Goal: Task Accomplishment & Management: Manage account settings

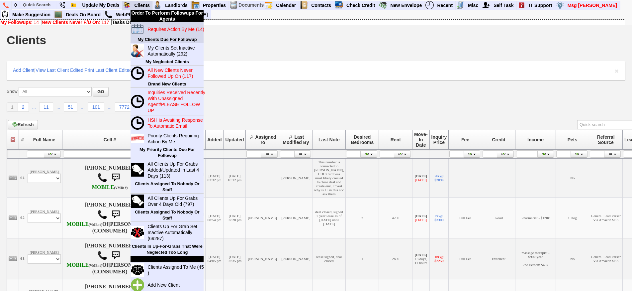
click at [159, 32] on link "Requires Action By Me (14)" at bounding box center [177, 29] width 64 height 9
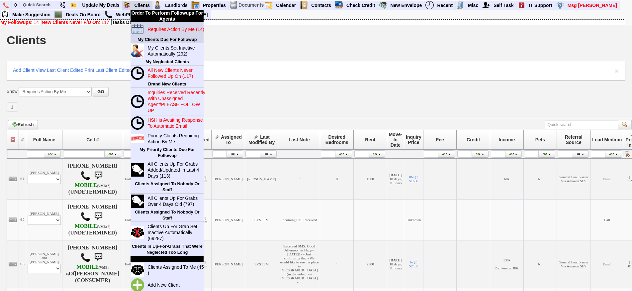
click at [169, 30] on blink "Requires Action By Me (14)" at bounding box center [176, 29] width 56 height 5
click at [159, 27] on blink "Requires Action By Me (14)" at bounding box center [176, 29] width 56 height 5
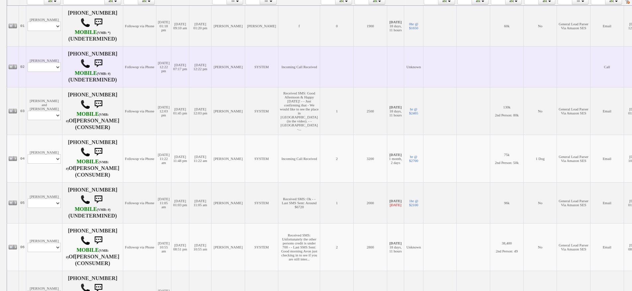
scroll to position [166, 0]
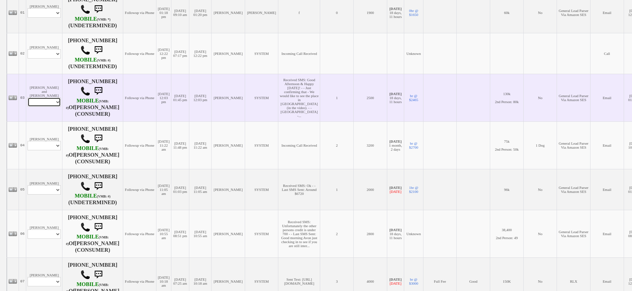
click at [50, 103] on select "Profile Edit Print Email Externally (Will Not Be Tracked In CRM) Closed Deals" at bounding box center [44, 101] width 33 height 9
select select "ChangeURL,/crm/custom/edit_client_form.php?redirect=%2Fcrm%2Fclients.php&id=167…"
click at [28, 97] on select "Profile Edit Print Email Externally (Will Not Be Tracked In CRM) Closed Deals" at bounding box center [44, 101] width 33 height 9
select select
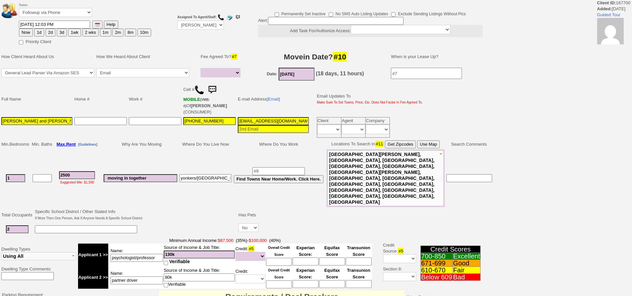
select select
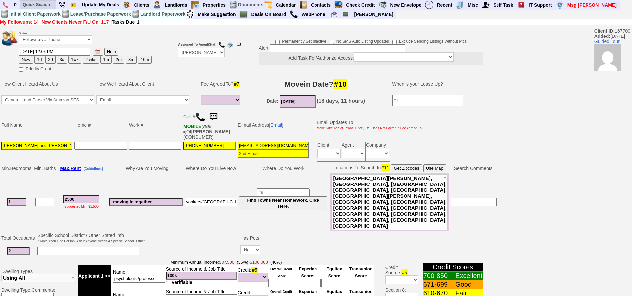
click at [47, 10] on ul at bounding box center [86, 14] width 133 height 10
click at [46, 8] on input "text" at bounding box center [38, 4] width 37 height 8
click at [47, 5] on input "10528" at bounding box center [38, 4] width 37 height 8
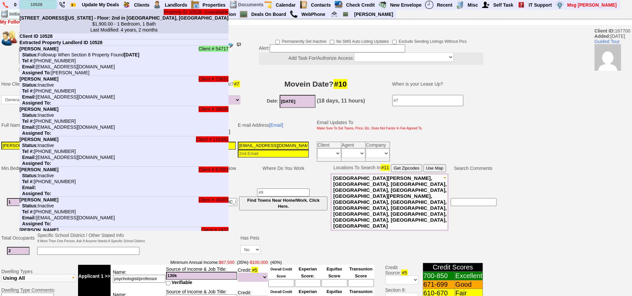
type input "10528"
click at [59, 18] on b "70 Virginia Rd - Unit #16D - Floor: 2nd in White Plains, NY" at bounding box center [124, 17] width 209 height 5
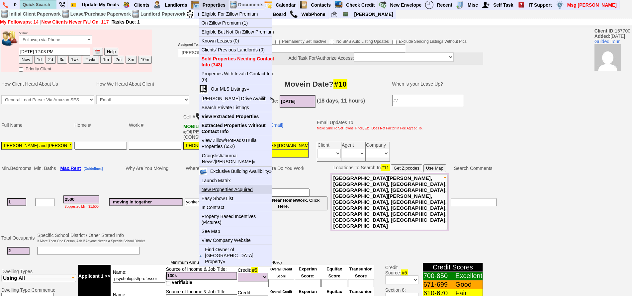
click at [247, 188] on link "New Properties Acquired" at bounding box center [238, 189] width 78 height 9
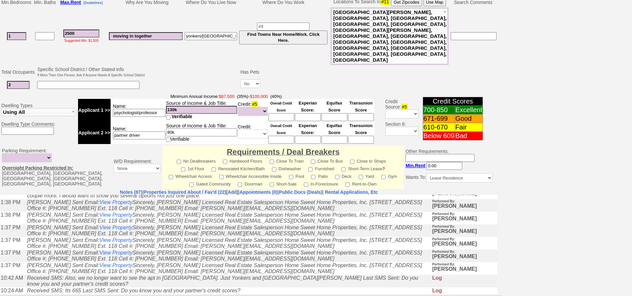
scroll to position [199, 0]
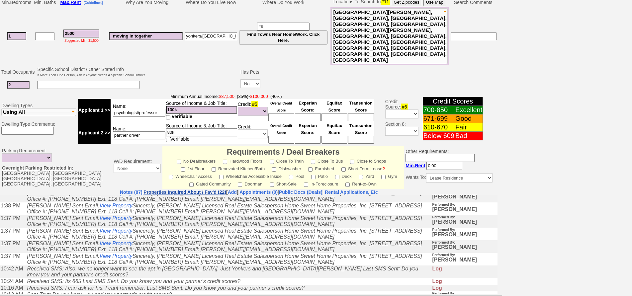
click at [194, 190] on link "Properties Inquired About / Fav'd (22)" at bounding box center [185, 192] width 83 height 5
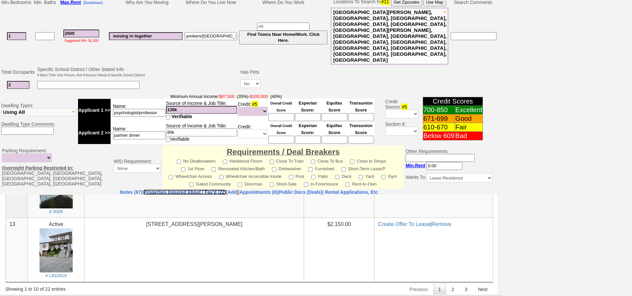
scroll to position [433, 0]
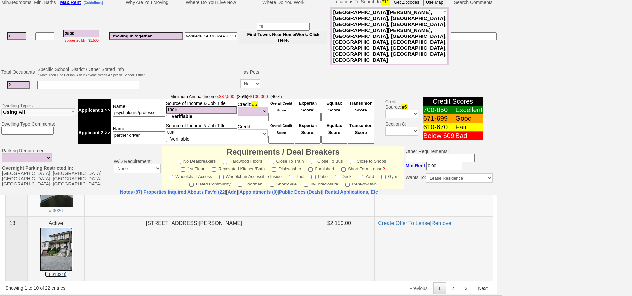
click at [70, 250] on img at bounding box center [56, 249] width 33 height 44
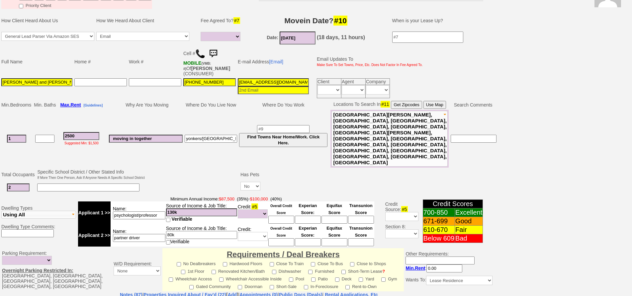
scroll to position [0, 0]
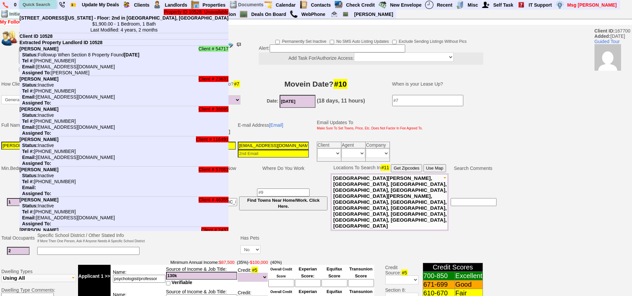
click at [43, 8] on input "text" at bounding box center [38, 4] width 37 height 8
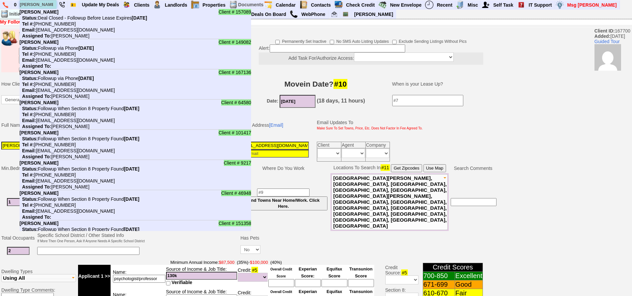
click at [48, 4] on input "leslie" at bounding box center [38, 4] width 37 height 8
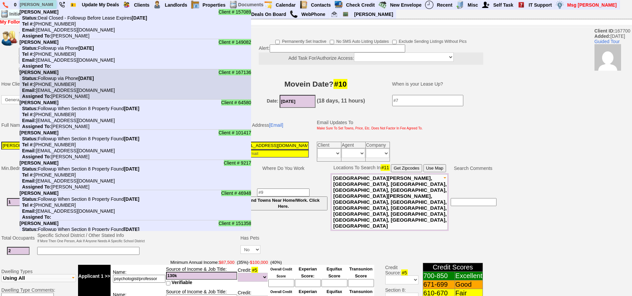
type input "leslie"
click at [70, 75] on li "Client # 167136 Leslie Vivaldo Status: Followup via Phone Friday, September 12t…" at bounding box center [136, 84] width 232 height 30
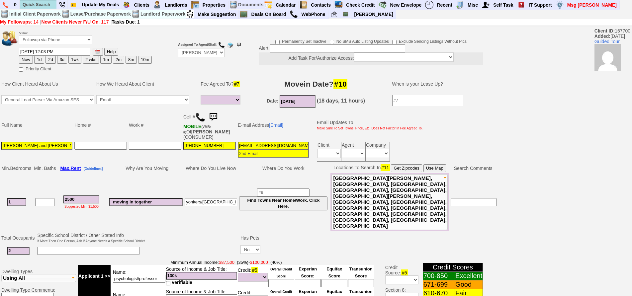
click at [216, 118] on img at bounding box center [213, 117] width 13 height 13
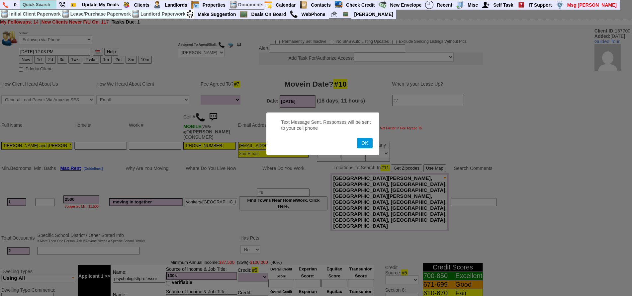
click at [357, 138] on button "OK" at bounding box center [364, 143] width 15 height 11
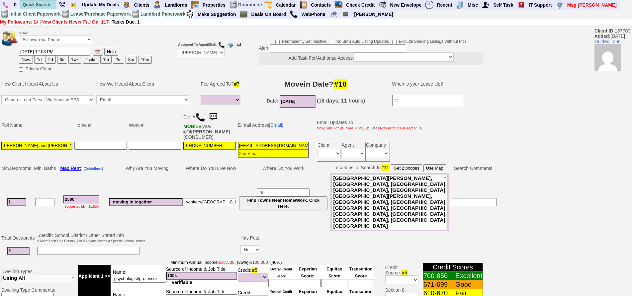
click at [216, 118] on img at bounding box center [213, 117] width 13 height 13
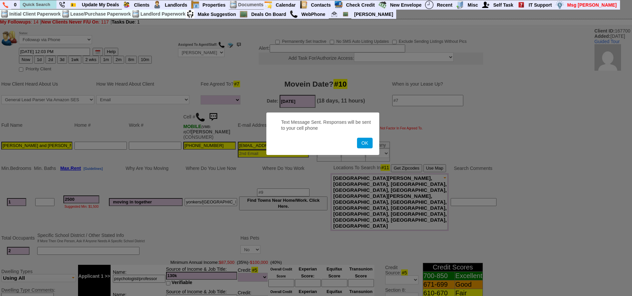
click at [357, 138] on button "OK" at bounding box center [364, 143] width 15 height 11
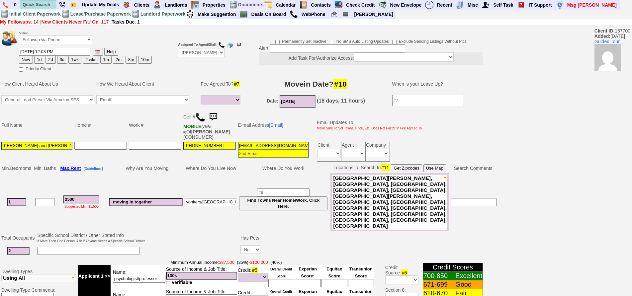
click at [214, 119] on img at bounding box center [213, 117] width 13 height 13
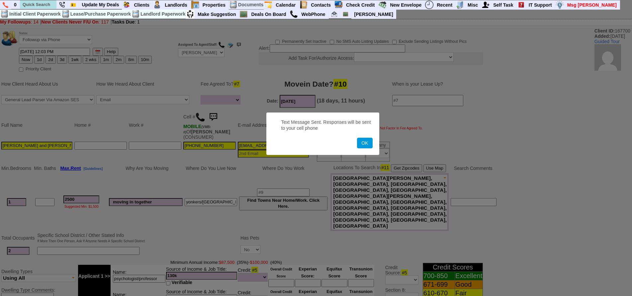
click at [357, 138] on button "OK" at bounding box center [364, 143] width 15 height 11
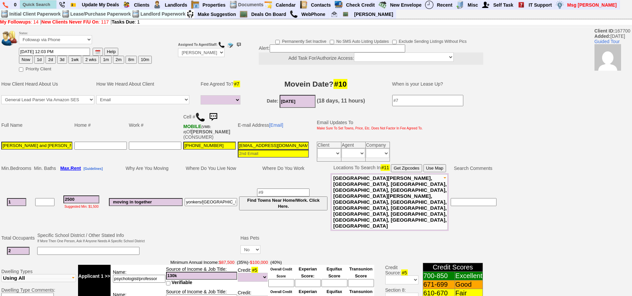
click at [214, 119] on img at bounding box center [213, 117] width 13 height 13
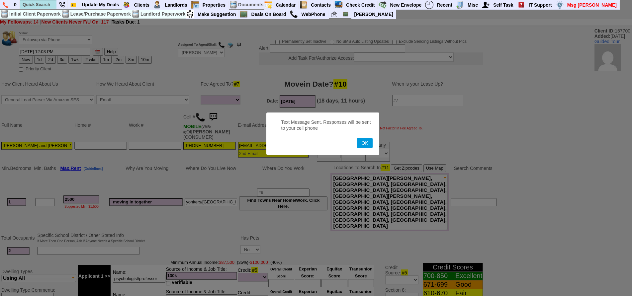
click at [357, 138] on button "OK" at bounding box center [364, 143] width 15 height 11
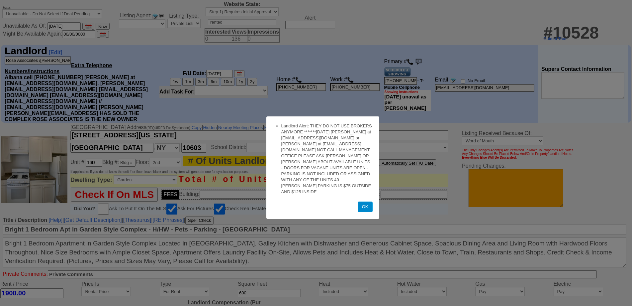
click at [365, 201] on button "OK" at bounding box center [365, 206] width 15 height 11
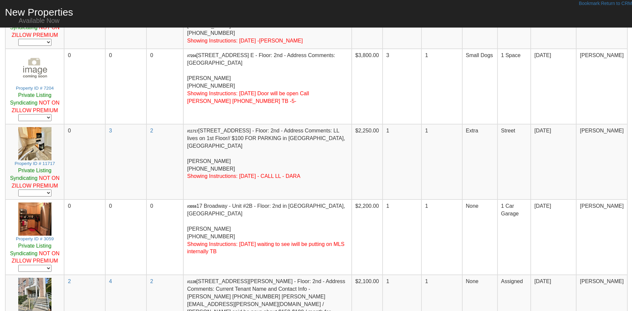
scroll to position [100, 0]
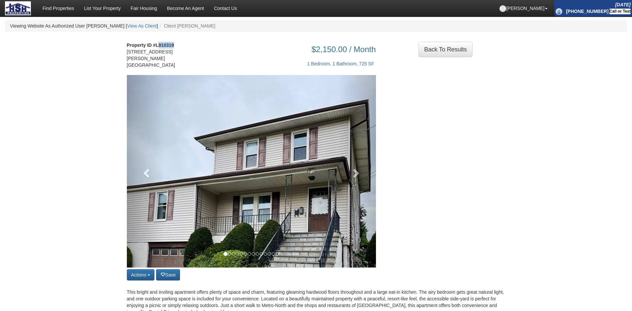
drag, startPoint x: 158, startPoint y: 45, endPoint x: 186, endPoint y: 47, distance: 27.7
click at [186, 47] on div "Property ID #L910319 135 Wallace Street Eastchester, NY 10707" at bounding box center [154, 58] width 65 height 33
copy strong "910319"
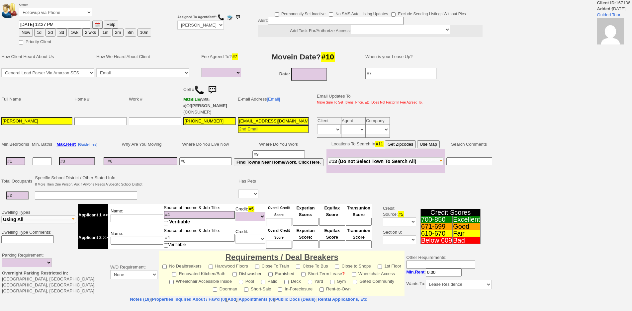
select select
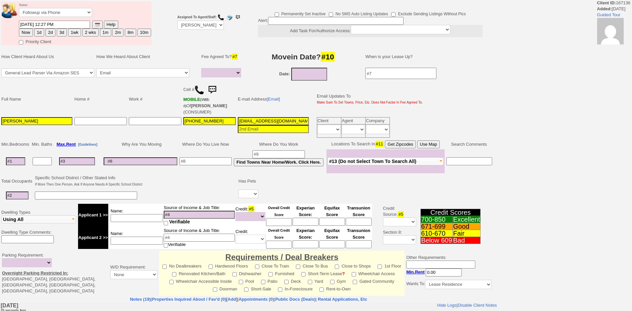
click at [14, 165] on input at bounding box center [15, 162] width 19 height 8
type input "1"
select select
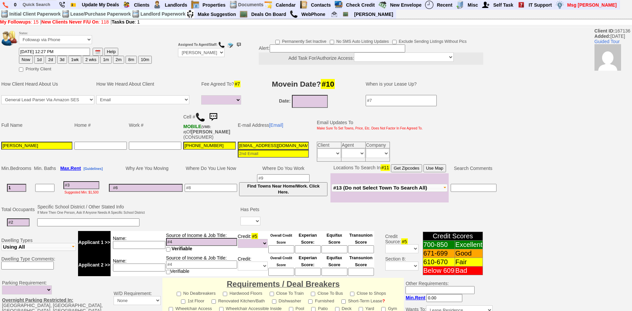
type input "1"
select select
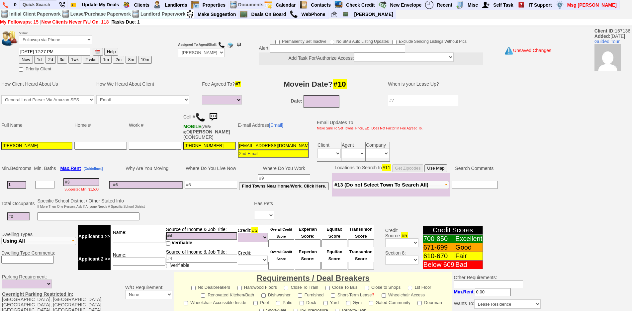
click at [28, 223] on td at bounding box center [18, 217] width 36 height 14
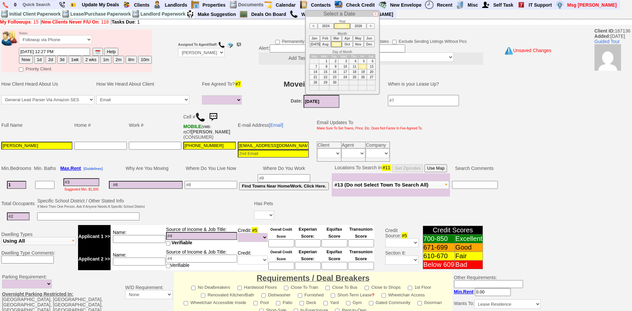
click at [318, 100] on input "09/12/2025" at bounding box center [322, 101] width 36 height 13
click at [349, 46] on li "Oct" at bounding box center [347, 45] width 11 height 6
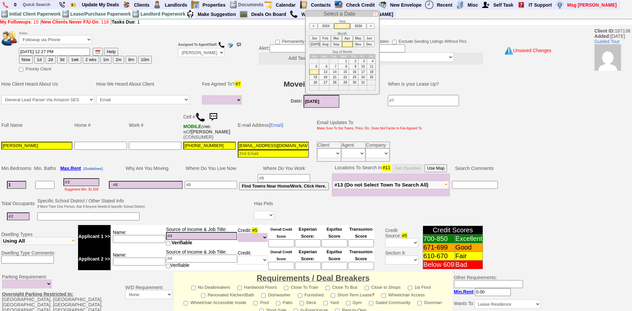
click at [342, 64] on td "8" at bounding box center [344, 66] width 11 height 5
click at [344, 61] on td "1" at bounding box center [344, 60] width 11 height 5
type input "10/01/2025"
click at [23, 215] on input at bounding box center [18, 217] width 23 height 8
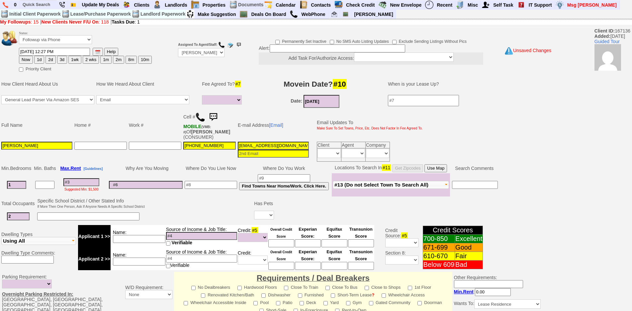
type input "2"
click at [64, 216] on input at bounding box center [88, 217] width 102 height 8
type input "father and daughter"
click at [260, 211] on select "Yes No" at bounding box center [264, 215] width 20 height 9
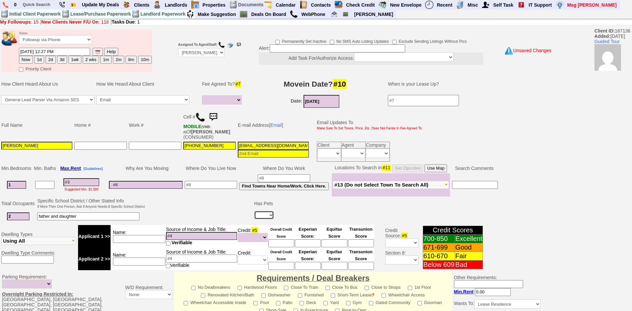
select select "Yes"
click at [255, 211] on select "Yes No" at bounding box center [264, 215] width 20 height 9
click at [286, 215] on input at bounding box center [283, 217] width 13 height 8
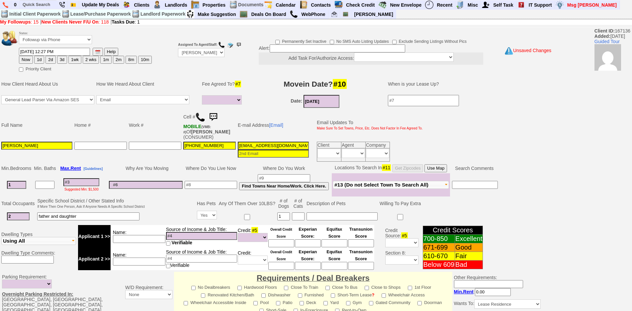
type input "1"
click at [313, 215] on input at bounding box center [342, 217] width 71 height 8
type input "small dog under 15 lbs"
click at [83, 161] on td at bounding box center [100, 152] width 54 height 22
click at [87, 186] on div "Suggested Min: $1,500" at bounding box center [81, 188] width 47 height 5
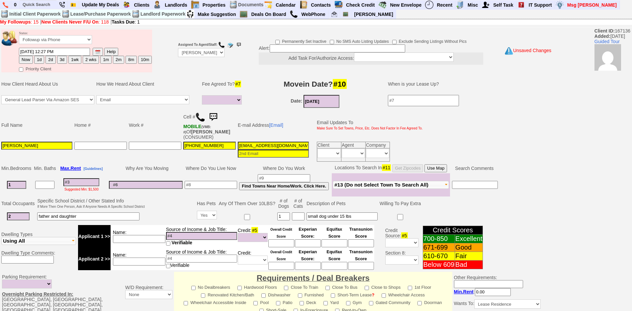
drag, startPoint x: 88, startPoint y: 182, endPoint x: 132, endPoint y: 185, distance: 44.0
click at [89, 182] on input at bounding box center [81, 182] width 36 height 8
click at [203, 187] on input at bounding box center [211, 185] width 53 height 8
click at [153, 240] on input at bounding box center [139, 239] width 53 height 8
type input "leslie"
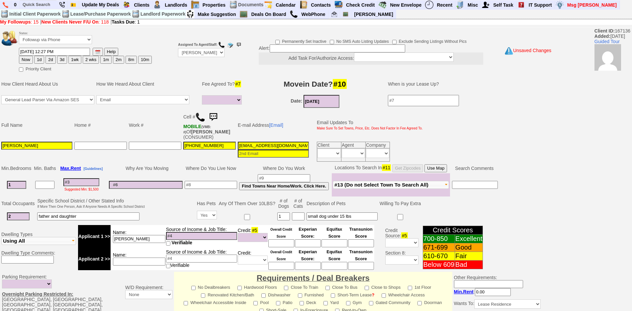
click at [211, 187] on input at bounding box center [211, 185] width 53 height 8
click at [216, 185] on input at bounding box center [211, 185] width 53 height 8
type input "white plains"
click at [170, 188] on input at bounding box center [146, 185] width 74 height 8
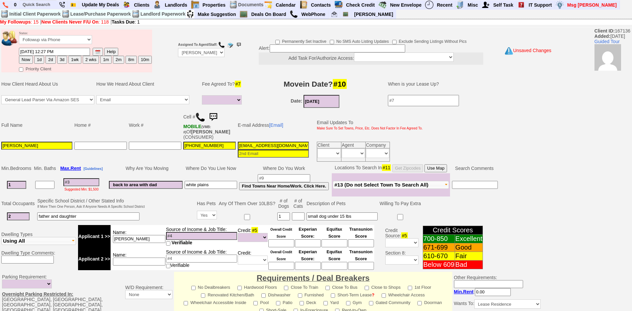
type input "back to area with dad"
click at [155, 237] on input "leslie" at bounding box center [139, 239] width 53 height 8
click at [85, 182] on input at bounding box center [81, 182] width 36 height 8
click at [149, 240] on input "leslie" at bounding box center [139, 239] width 53 height 8
click at [153, 259] on input at bounding box center [139, 262] width 53 height 8
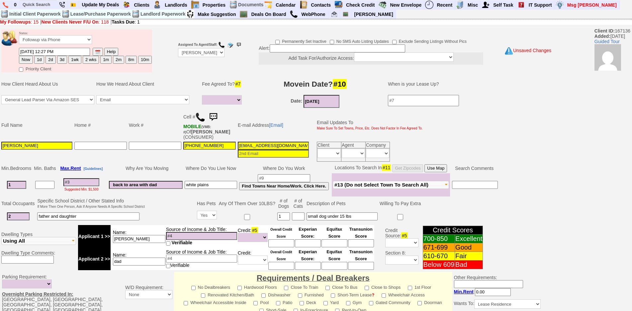
type input "dad"
click at [158, 235] on input "leslie" at bounding box center [139, 239] width 53 height 8
click at [160, 263] on input "dad" at bounding box center [139, 262] width 53 height 8
click at [179, 261] on input at bounding box center [201, 259] width 71 height 8
type input "50k"
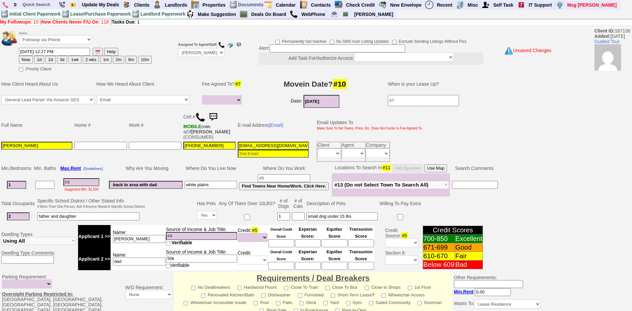
click at [145, 263] on input "dad" at bounding box center [139, 262] width 53 height 8
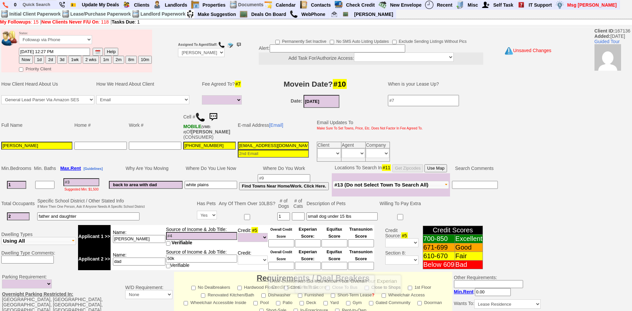
click at [284, 268] on input at bounding box center [281, 266] width 26 height 8
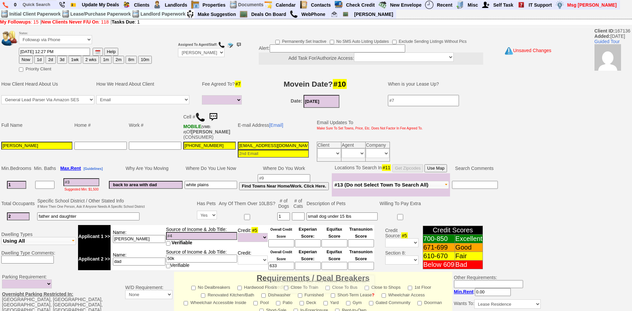
type input "633"
click at [204, 235] on input at bounding box center [201, 236] width 71 height 8
click at [279, 244] on input at bounding box center [281, 244] width 26 height 8
type input "590"
click at [175, 233] on input at bounding box center [201, 236] width 71 height 8
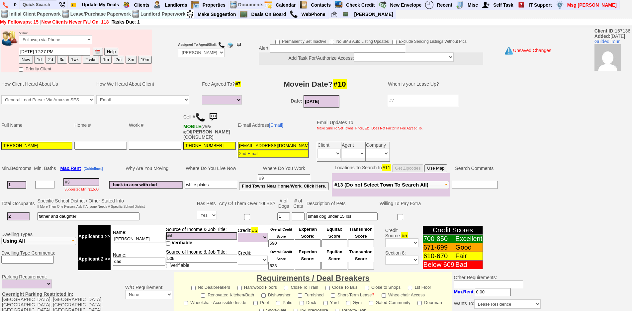
click at [153, 238] on input "leslie" at bounding box center [139, 239] width 53 height 8
click at [95, 185] on input at bounding box center [81, 182] width 36 height 8
type input "2"
select select
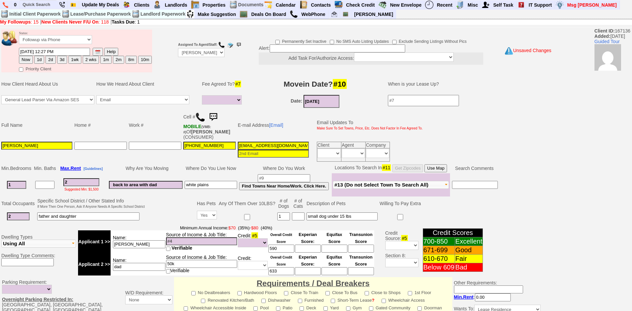
type input "24"
select select
type input "240"
select select
type input "2400"
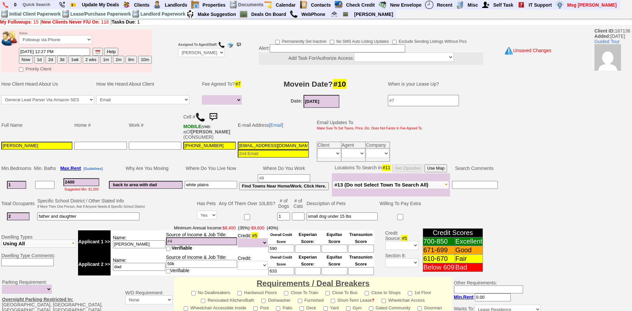
select select
type input "2400"
click at [149, 242] on input "leslie" at bounding box center [139, 245] width 53 height 8
select select
type input "leslie admin not working"
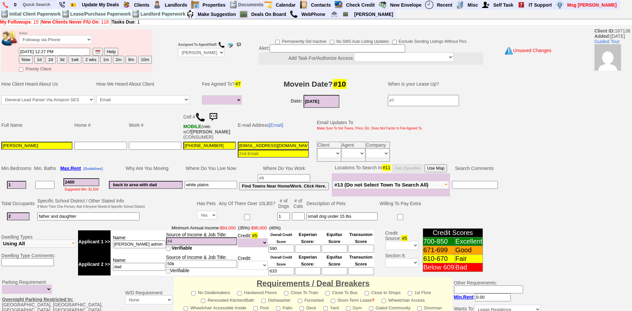
click at [191, 244] on input at bounding box center [201, 242] width 71 height 8
click at [184, 264] on input "50k" at bounding box center [201, 264] width 71 height 8
click at [73, 61] on button "1wk" at bounding box center [74, 60] width 13 height 8
type input "09/19/2025 12:28 PM"
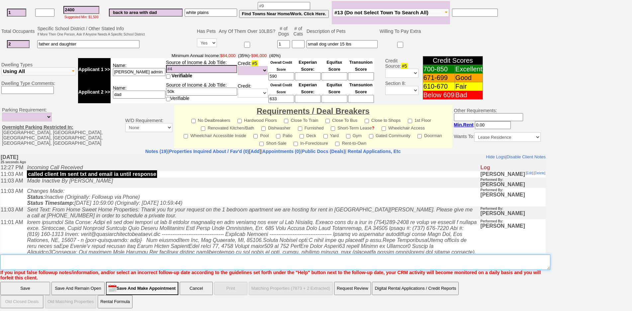
click at [114, 263] on textarea "Insert New Note Here" at bounding box center [275, 262] width 550 height 15
type textarea "leslie not working told her to get a job and call back fu"
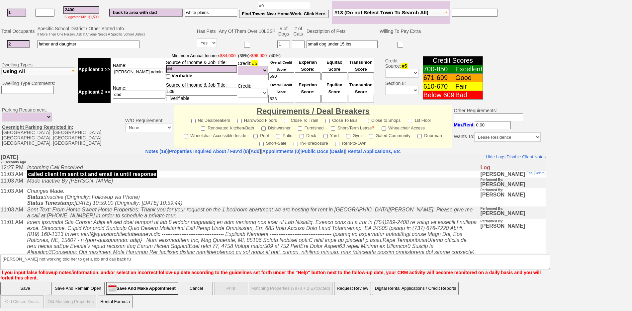
click input "Save" at bounding box center [25, 288] width 50 height 13
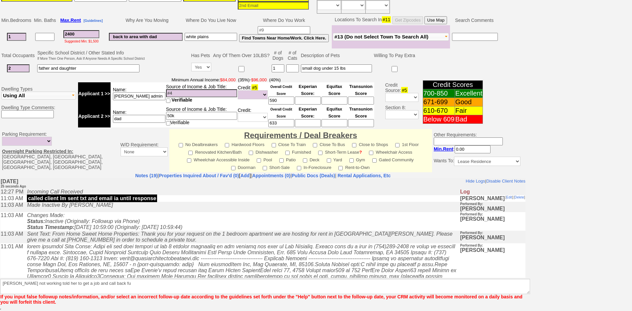
scroll to position [149, 0]
